Goal: Find contact information: Obtain details needed to contact an individual or organization

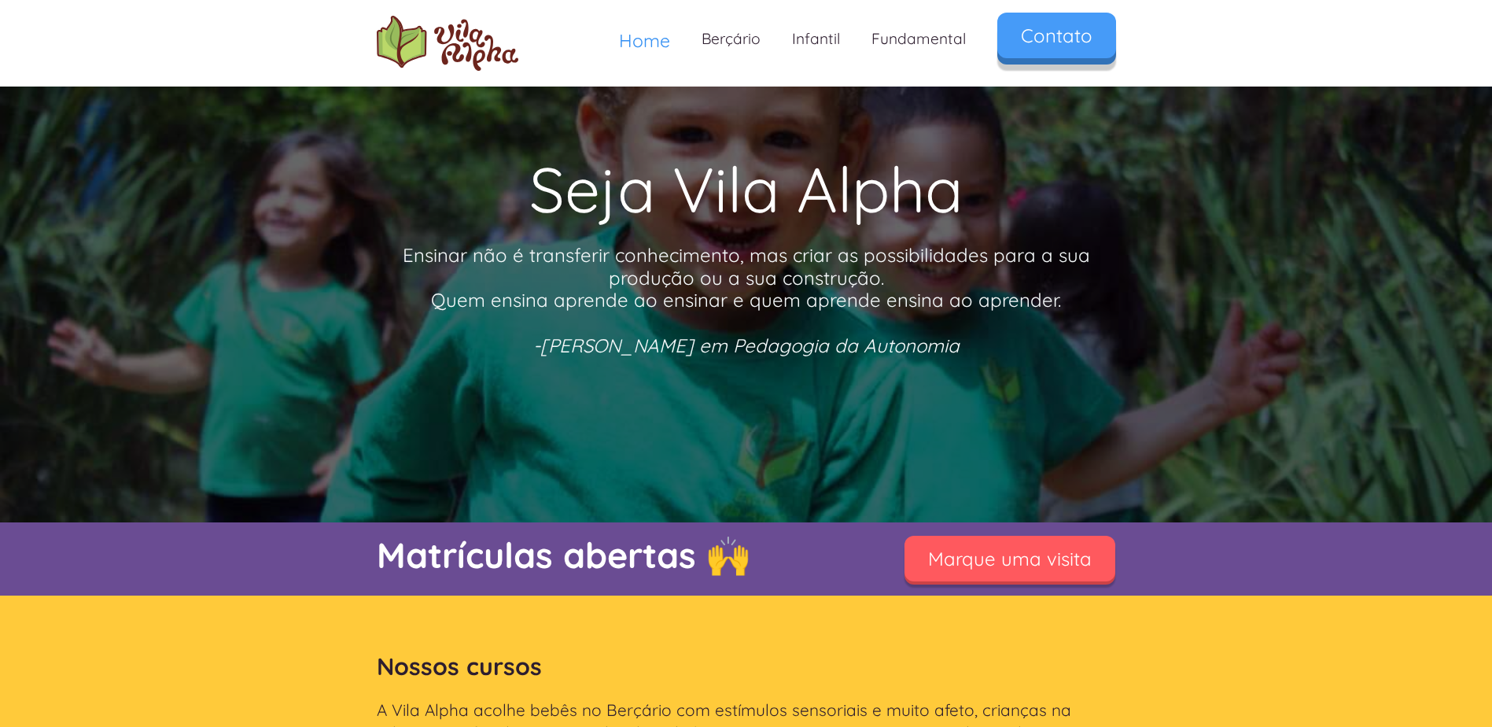
click at [1074, 53] on link "Contato" at bounding box center [1056, 36] width 119 height 46
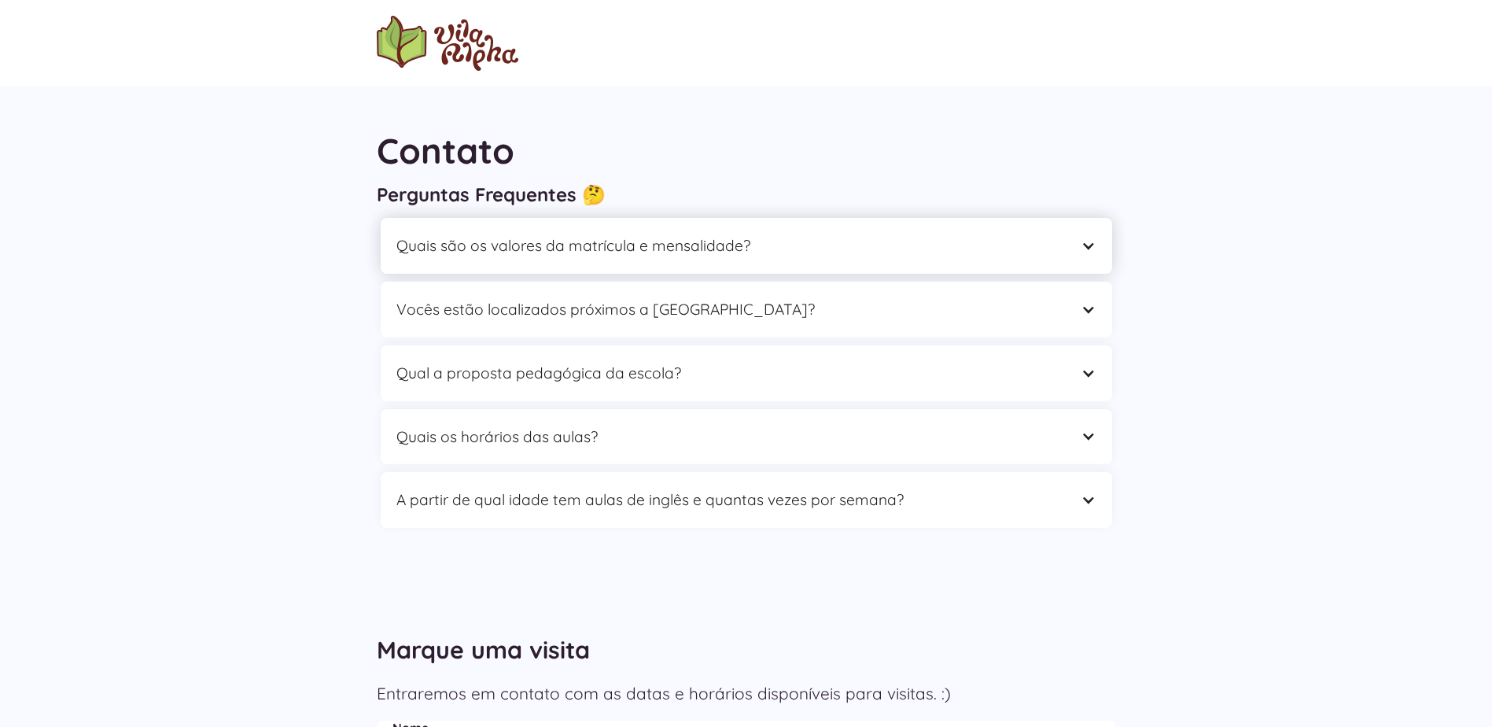
click at [771, 249] on div "Quais são os valores da matrícula e mensalidade?" at bounding box center [730, 246] width 669 height 24
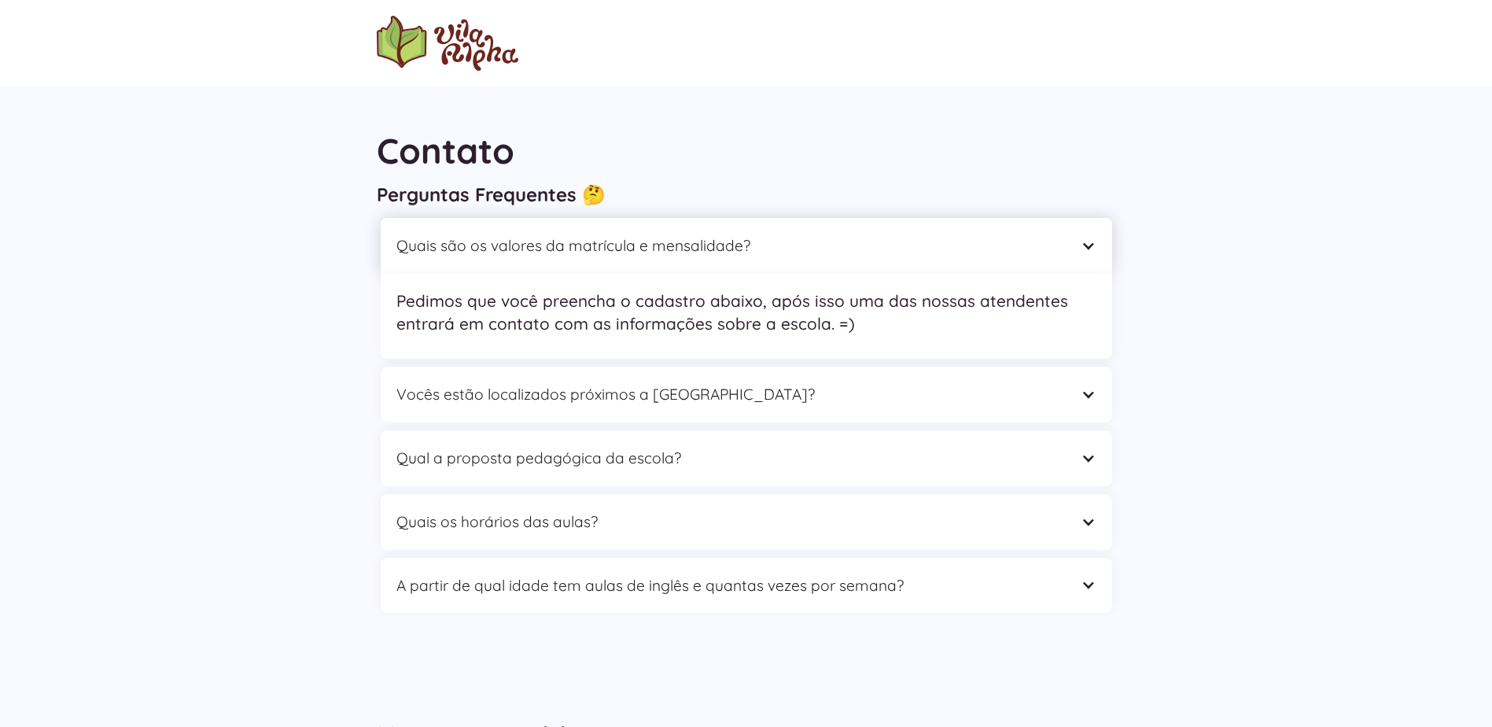
click at [771, 249] on div "Quais são os valores da matrícula e mensalidade?" at bounding box center [730, 246] width 669 height 24
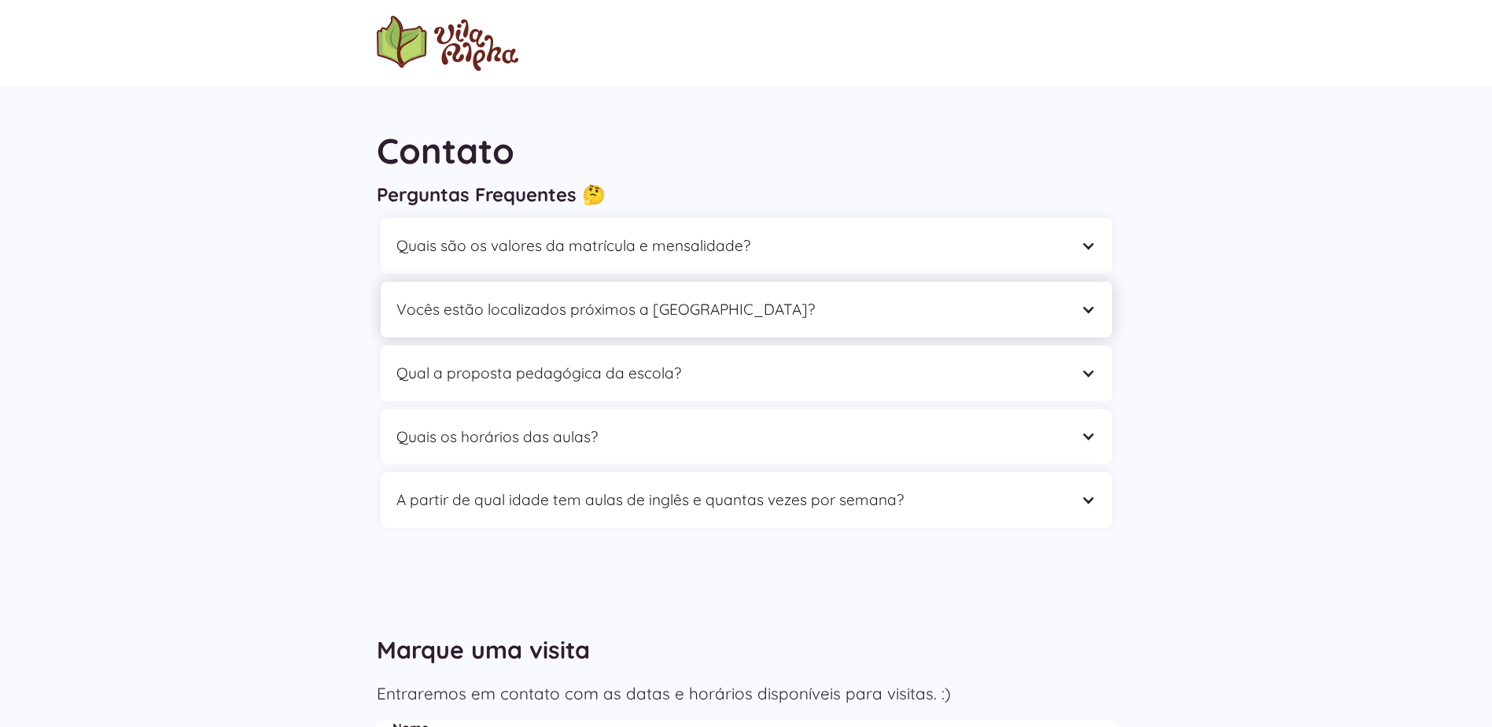
scroll to position [79, 0]
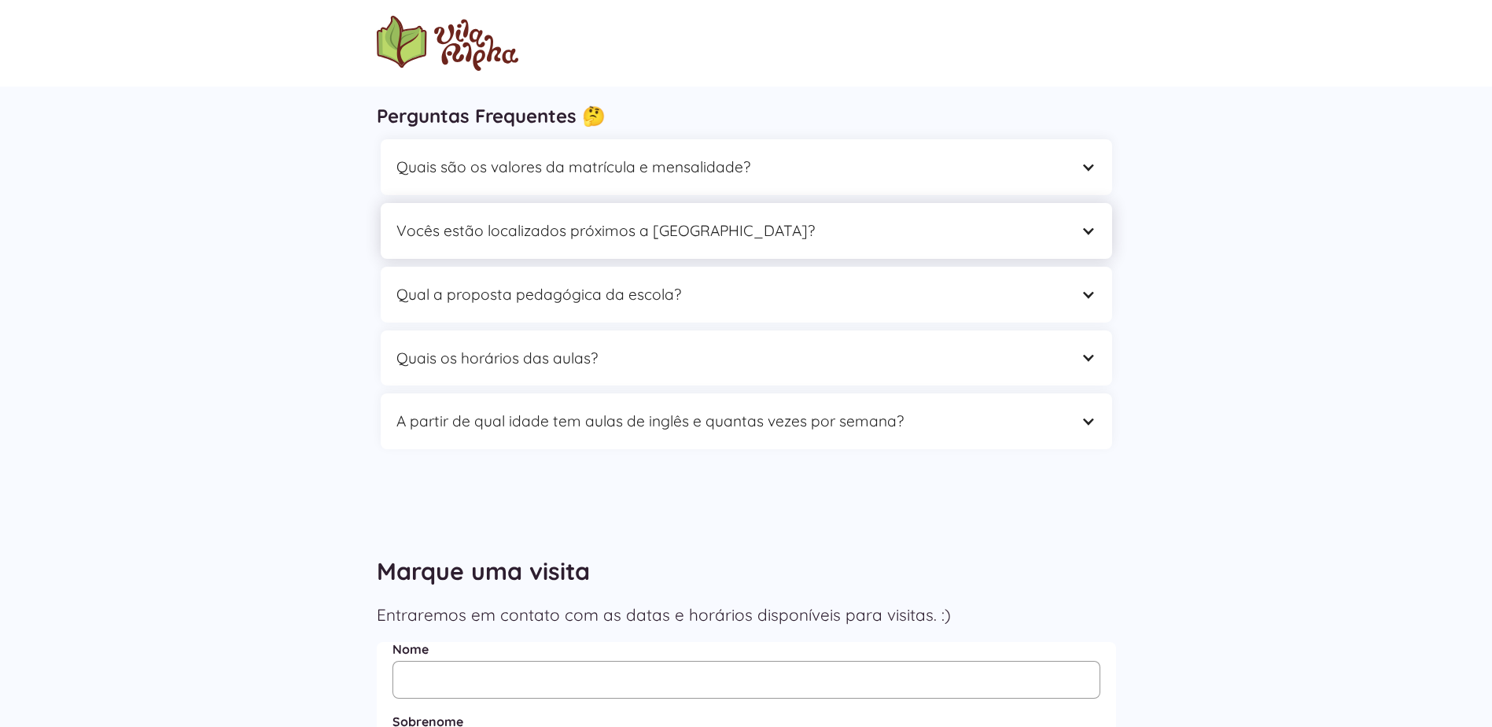
click at [641, 236] on div "Vocês estão localizados próximos a [GEOGRAPHIC_DATA]?" at bounding box center [730, 231] width 669 height 24
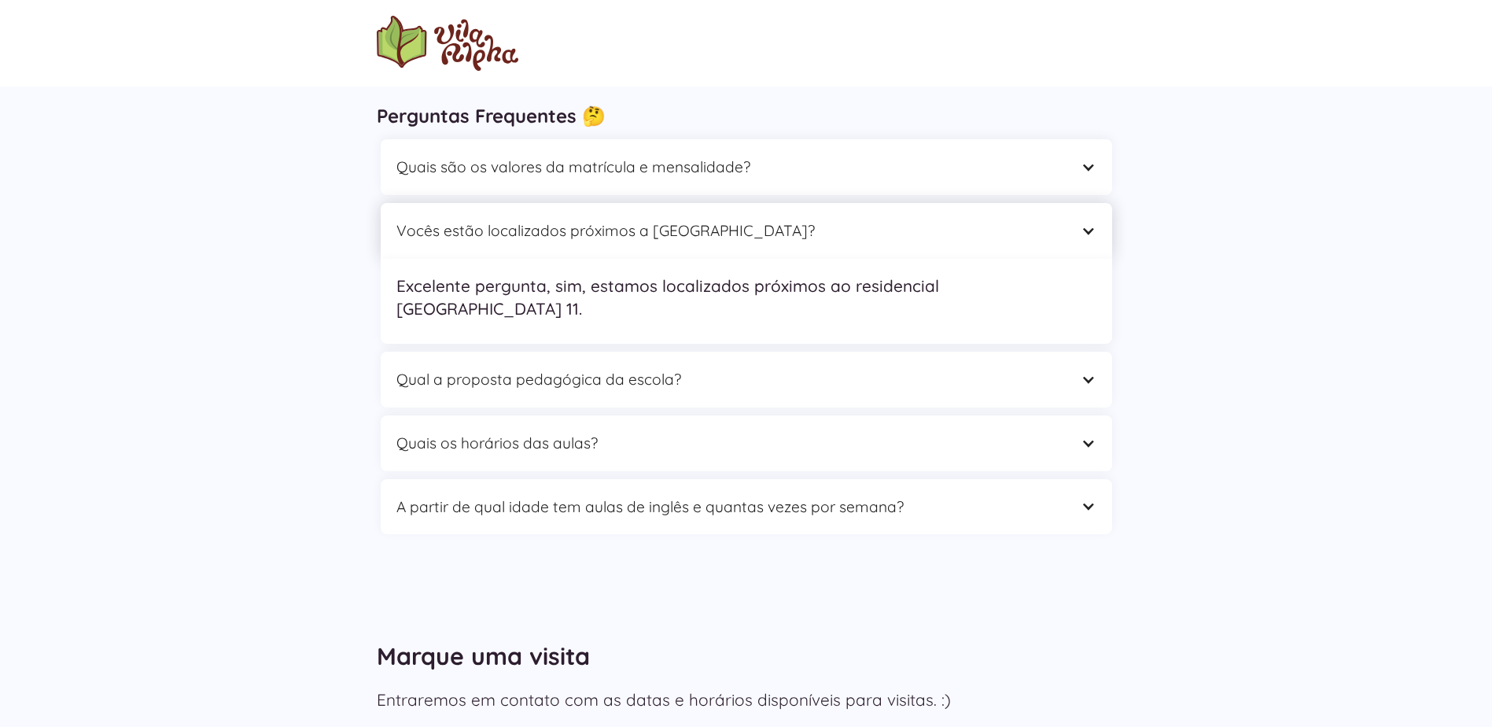
click at [641, 236] on div "Vocês estão localizados próximos a [GEOGRAPHIC_DATA]?" at bounding box center [730, 231] width 669 height 24
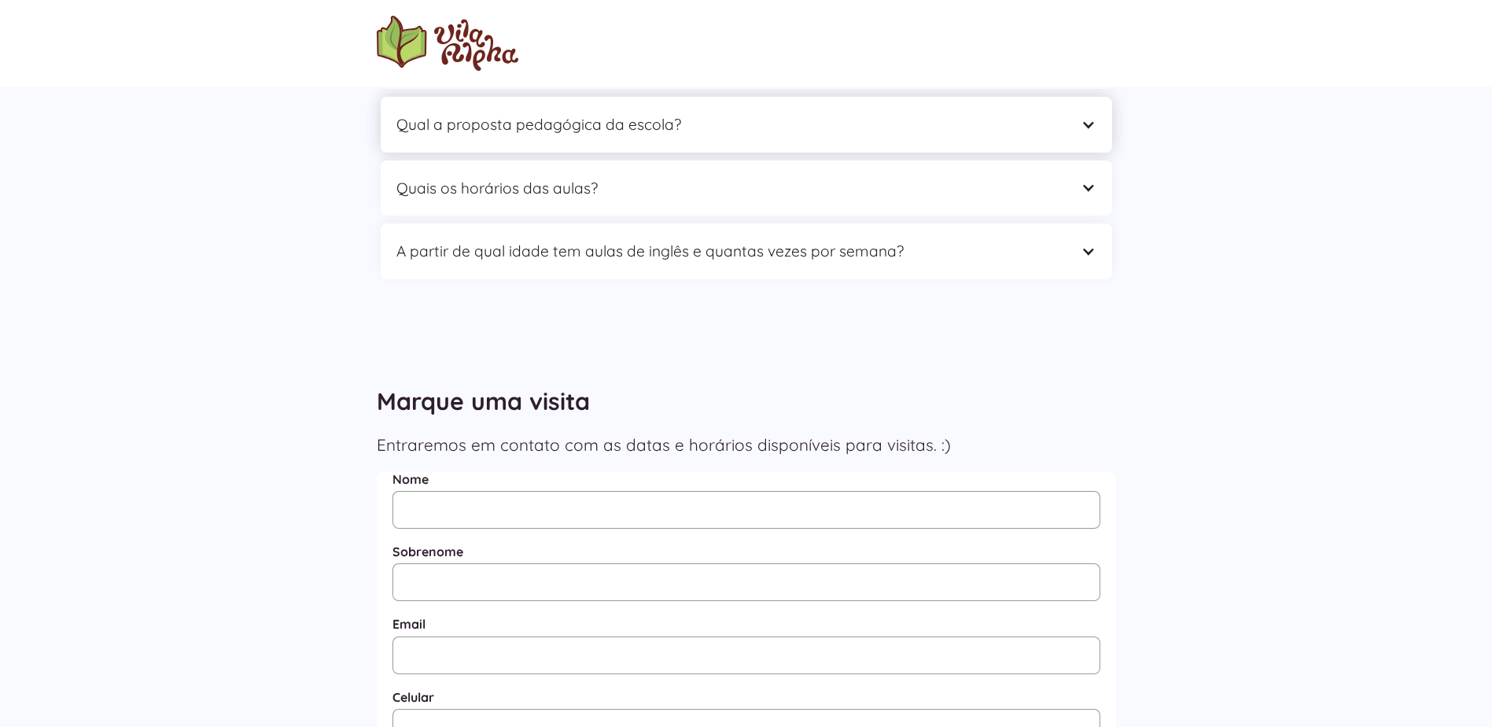
scroll to position [236, 0]
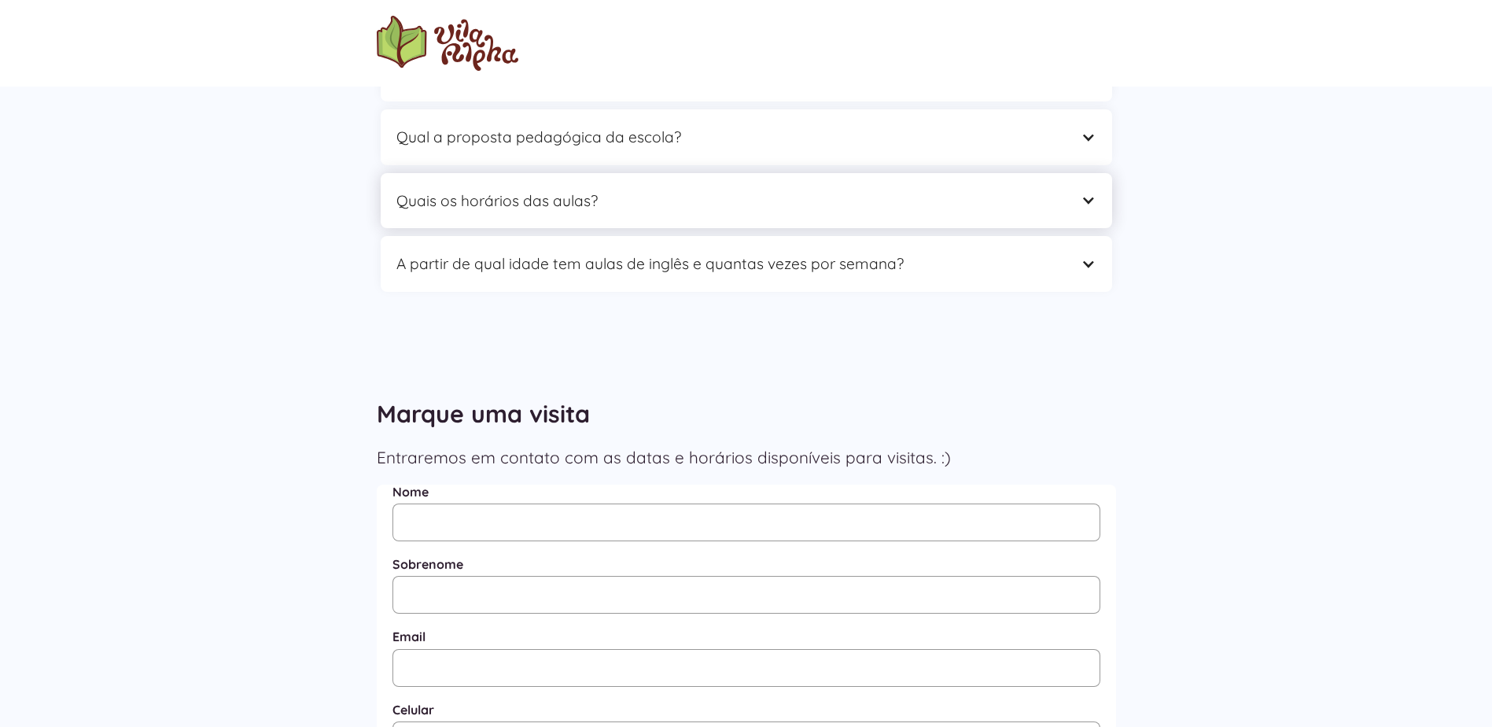
click at [574, 193] on div "Quais os horários das aulas?" at bounding box center [730, 201] width 669 height 24
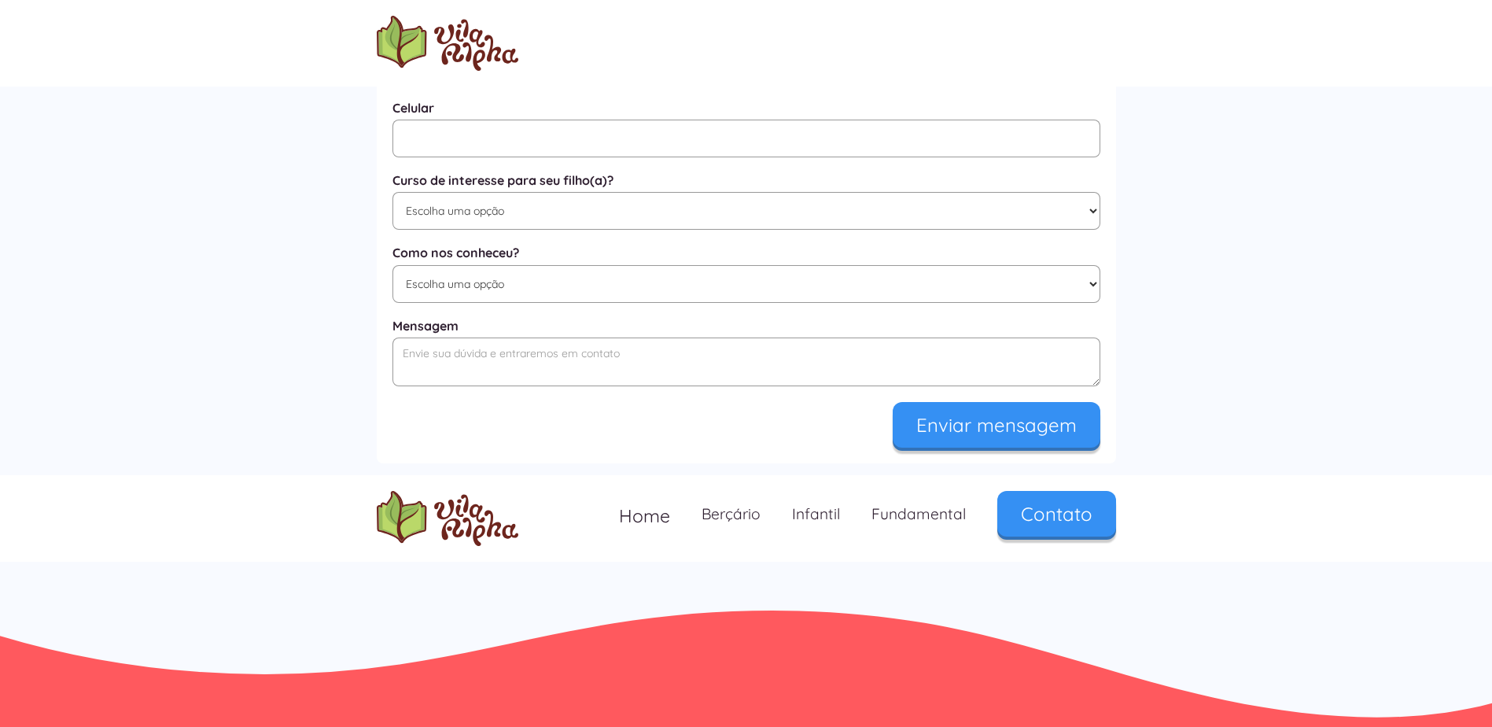
scroll to position [977, 0]
click at [1043, 522] on link "Contato" at bounding box center [1056, 511] width 119 height 46
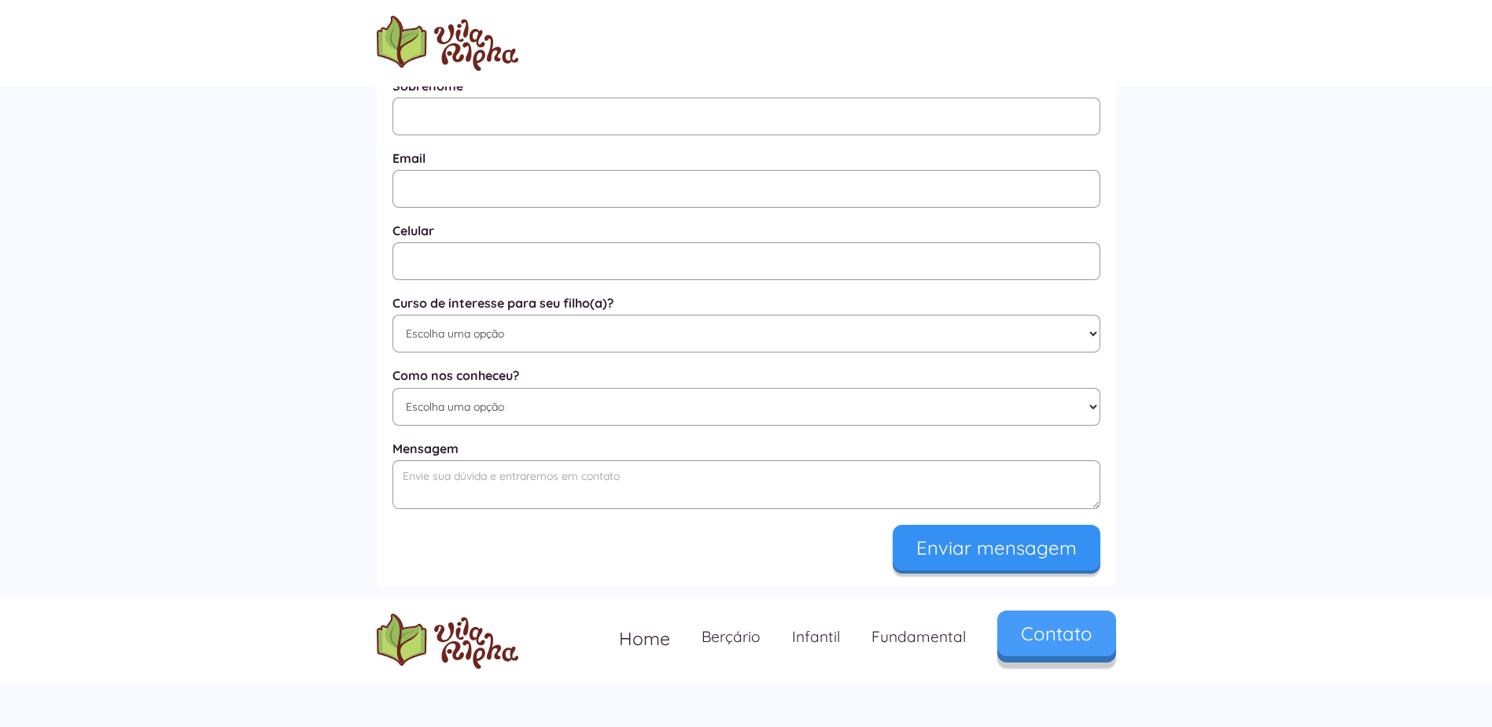
click at [1043, 610] on link "Contato" at bounding box center [1056, 633] width 119 height 46
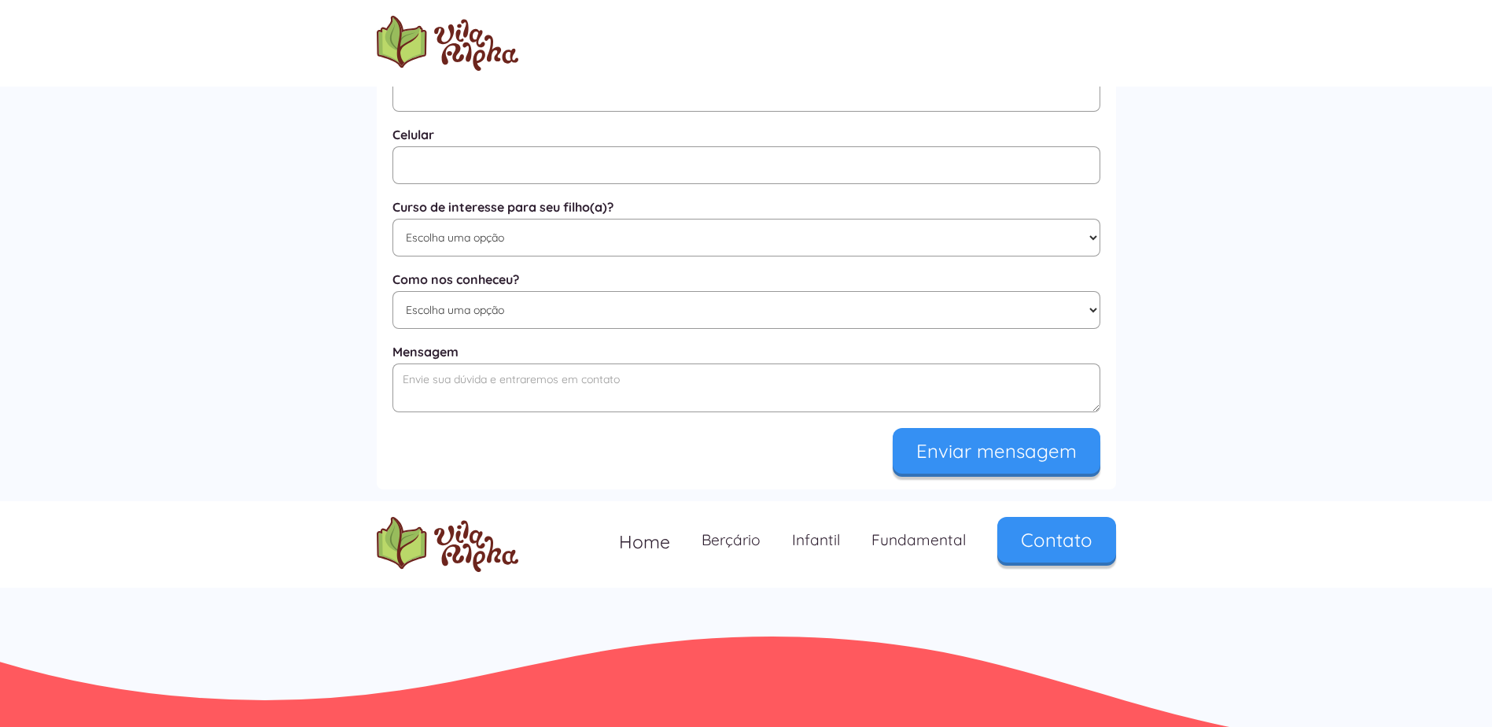
scroll to position [846, 0]
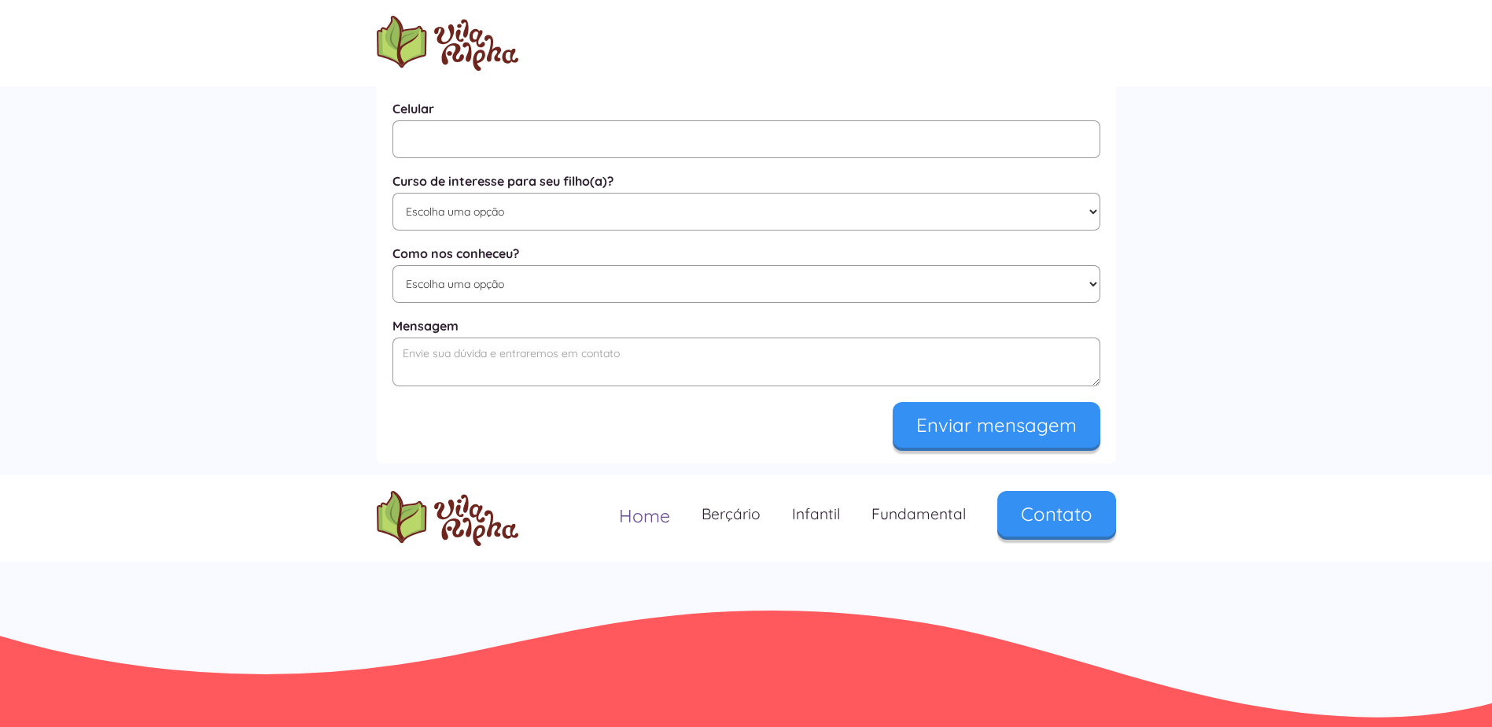
click at [644, 512] on span "Home" at bounding box center [644, 515] width 51 height 23
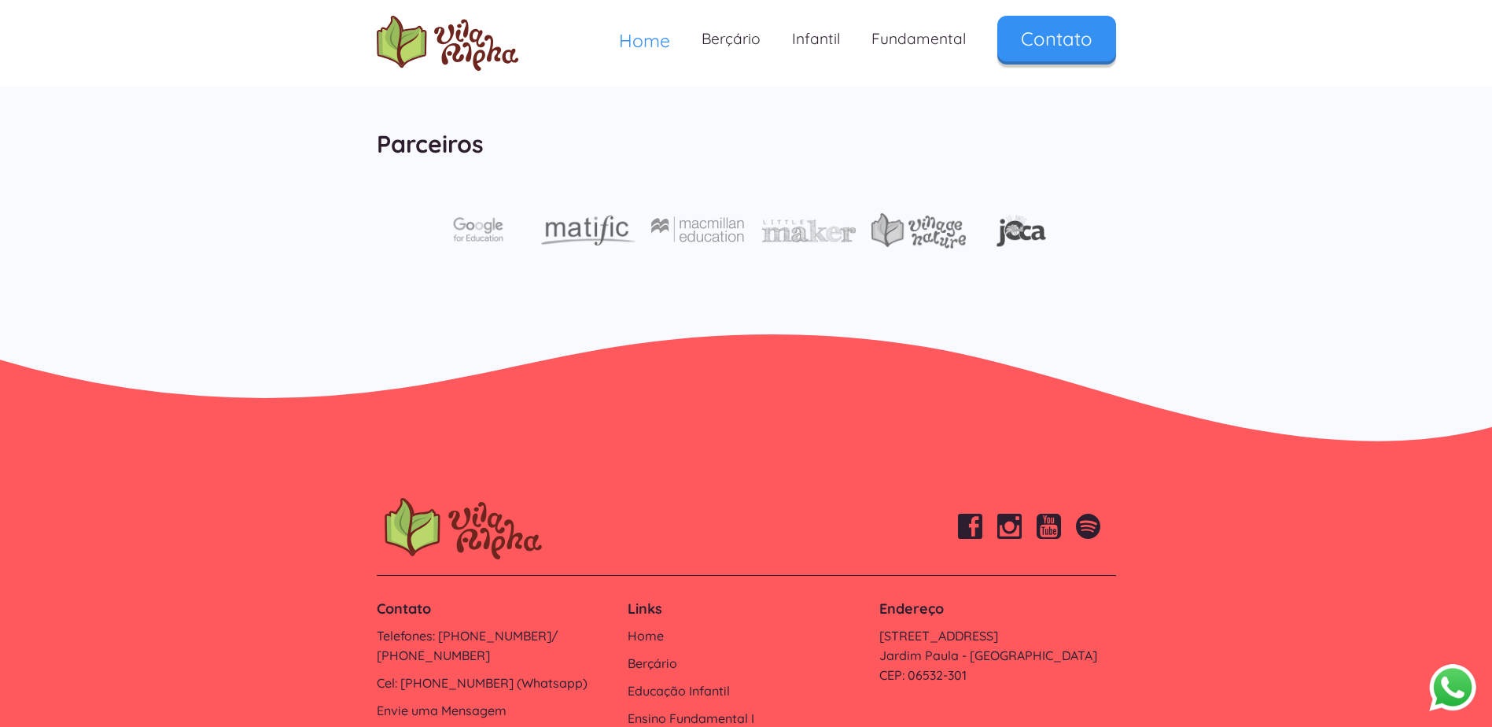
scroll to position [5270, 0]
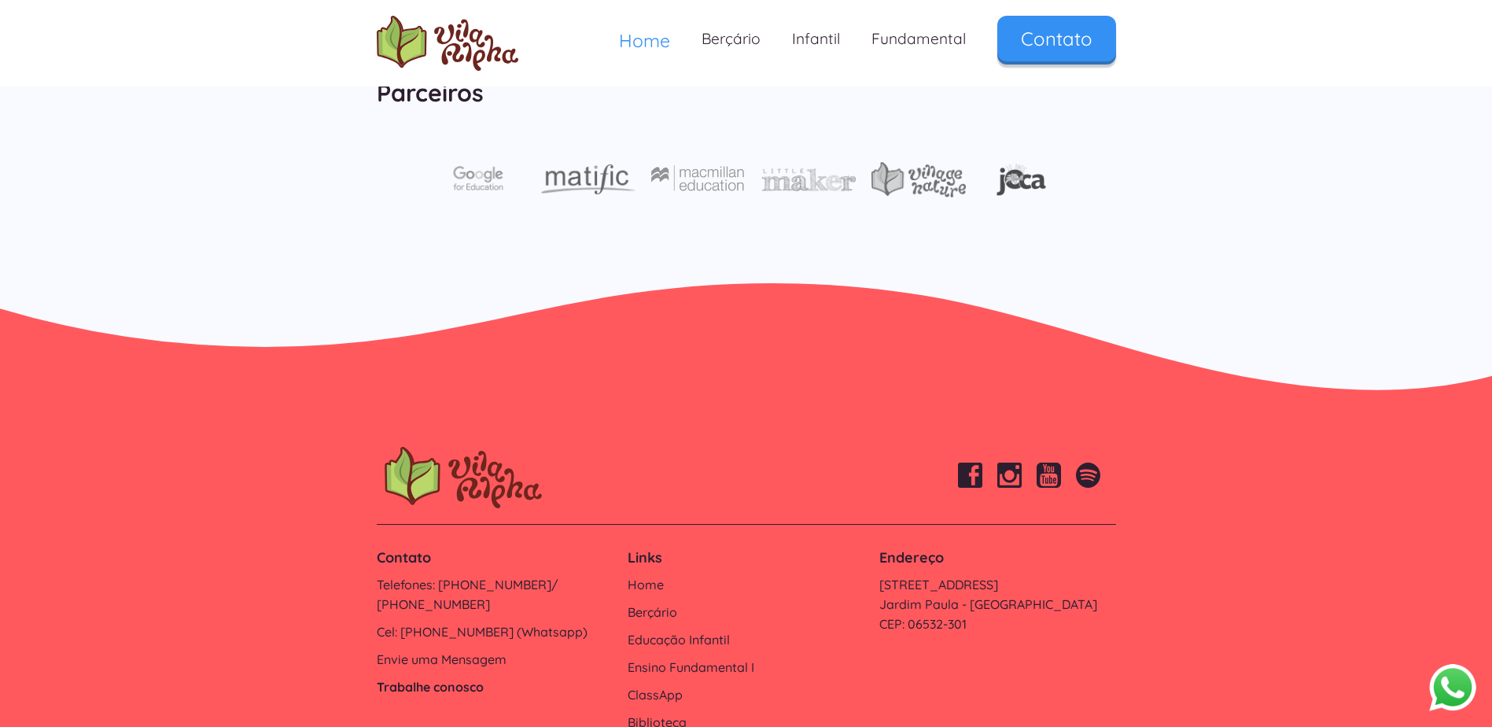
click at [419, 677] on link "Trabalhe conosco" at bounding box center [495, 687] width 236 height 20
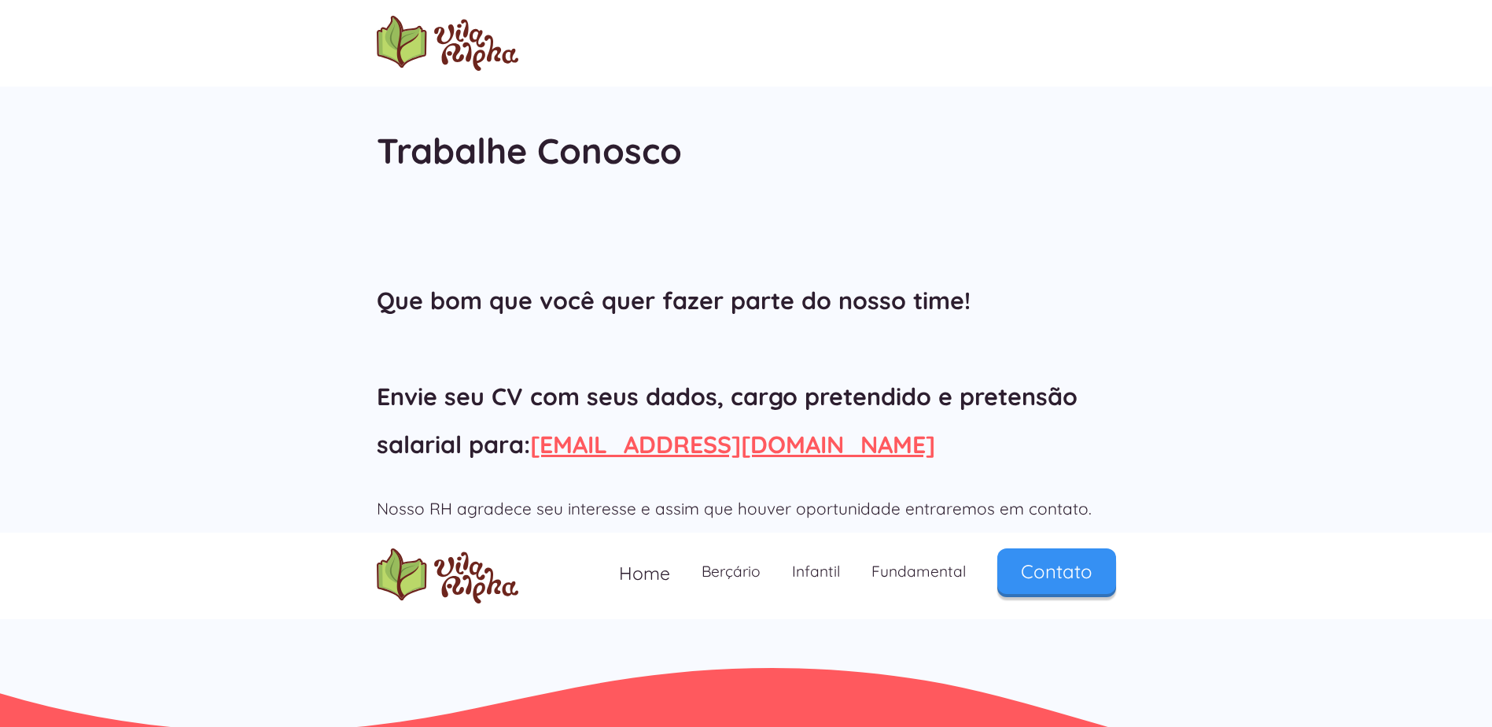
click at [590, 445] on link "rh@vilaalpha.com.br" at bounding box center [732, 444] width 405 height 30
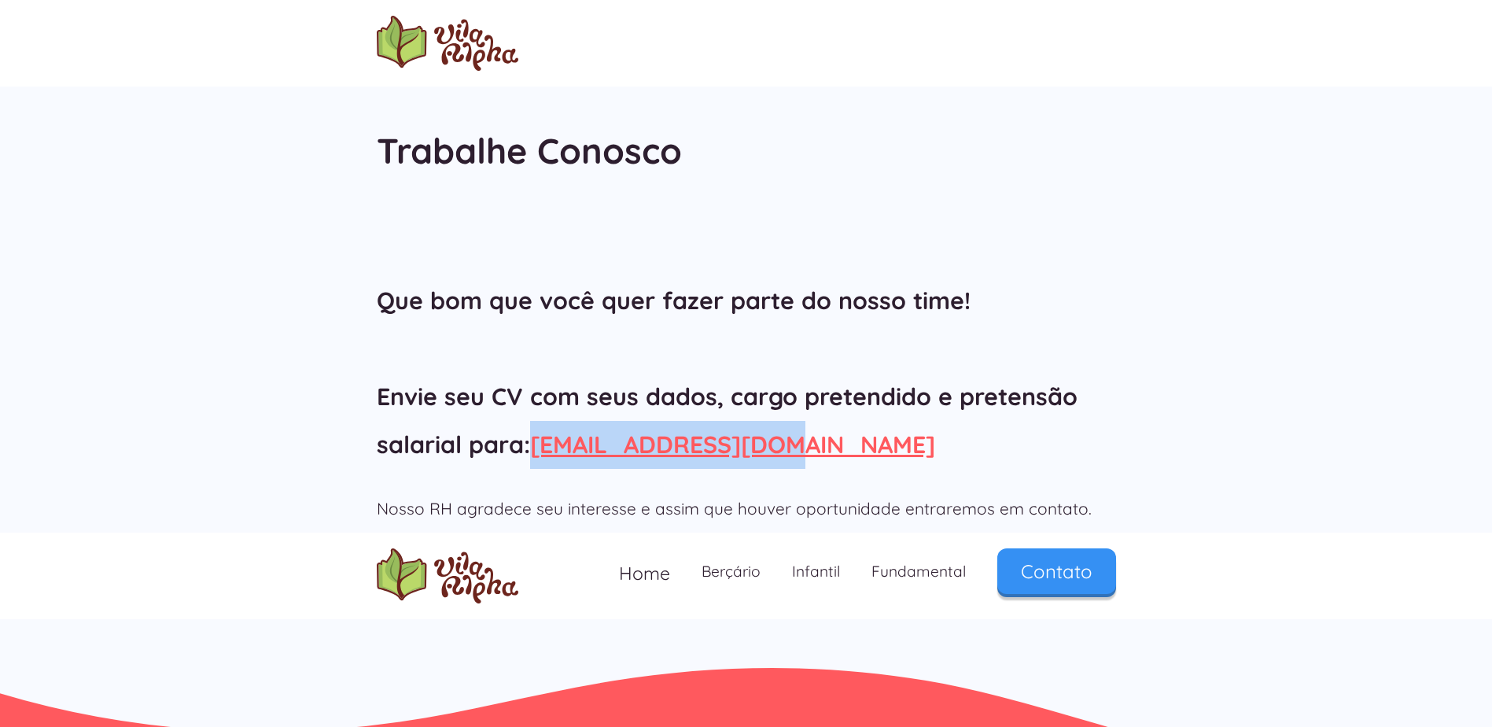
drag, startPoint x: 800, startPoint y: 444, endPoint x: 540, endPoint y: 448, distance: 260.4
click at [540, 448] on h2 "Que bom que você quer fazer parte do nosso time! Envie seu CV com seus dados, c…" at bounding box center [746, 372] width 739 height 191
copy link "rh@vilaalpha.com.br"
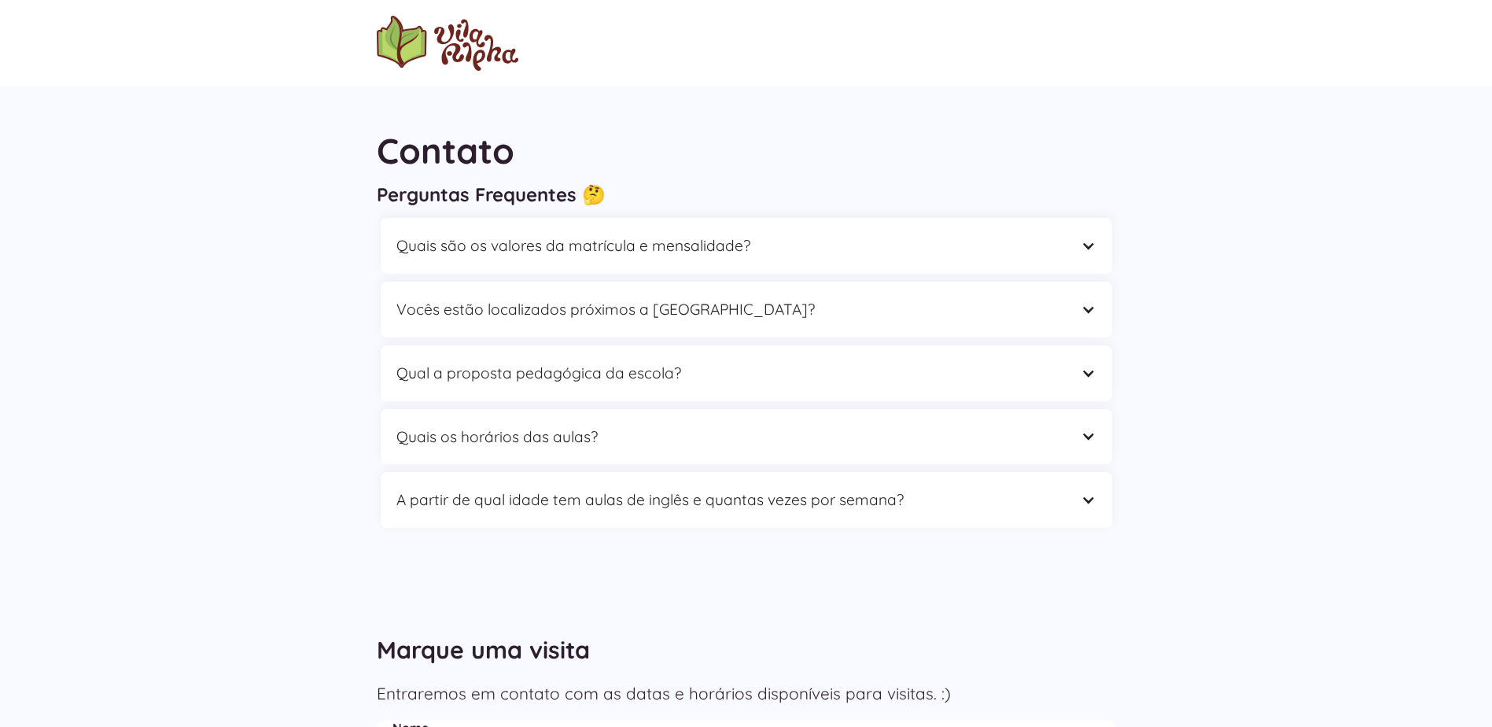
scroll to position [846, 0]
